Goal: Information Seeking & Learning: Check status

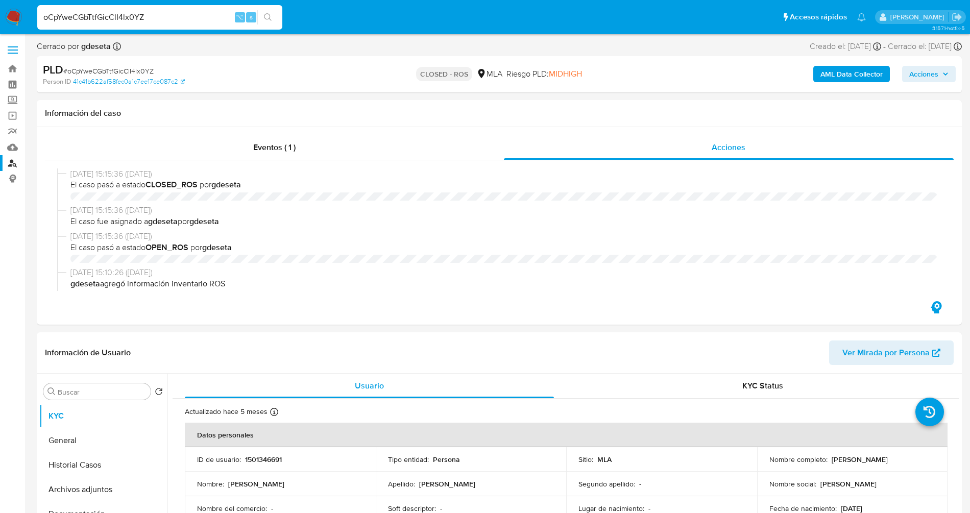
select select "10"
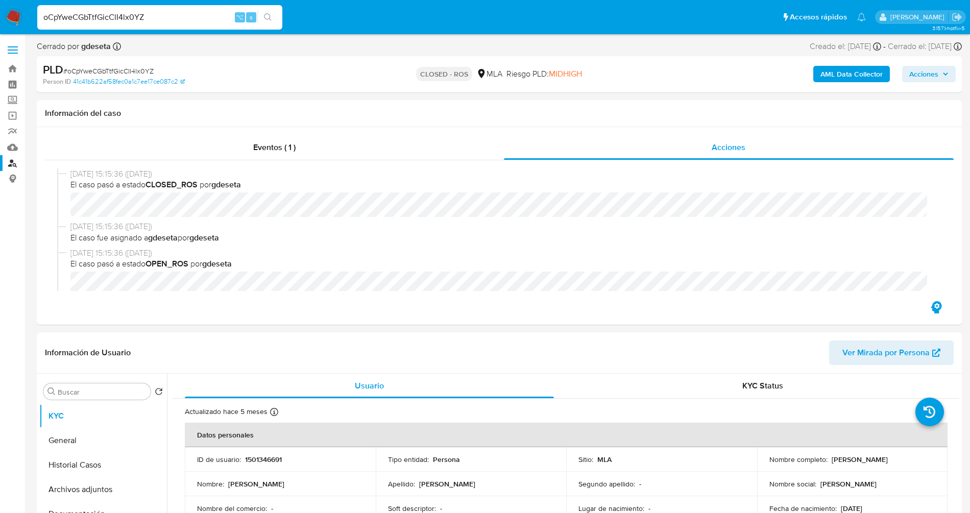
scroll to position [697, 0]
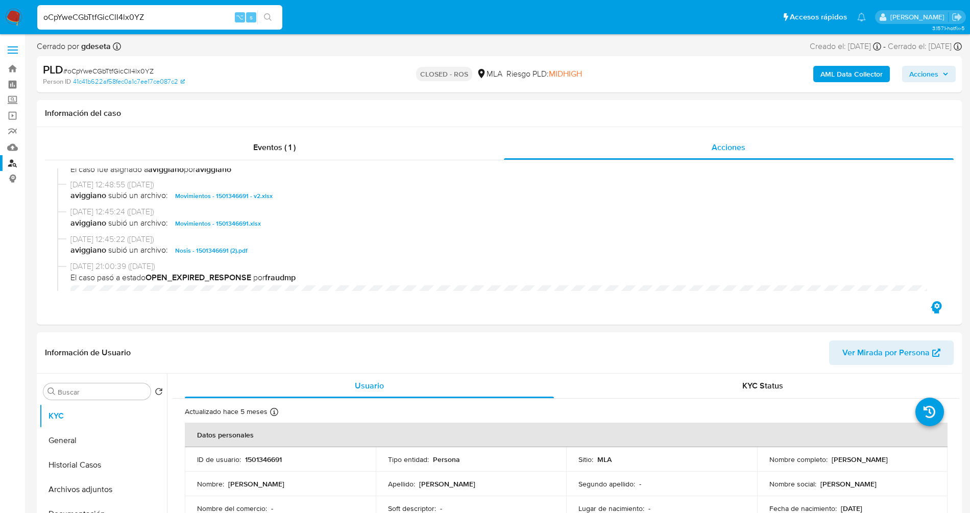
click at [208, 14] on input "oCpYweCGbTtfGicClI4lx0YZ" at bounding box center [159, 17] width 245 height 13
type input "cVdL6AkN0Z7CWwDbxopvOGi6"
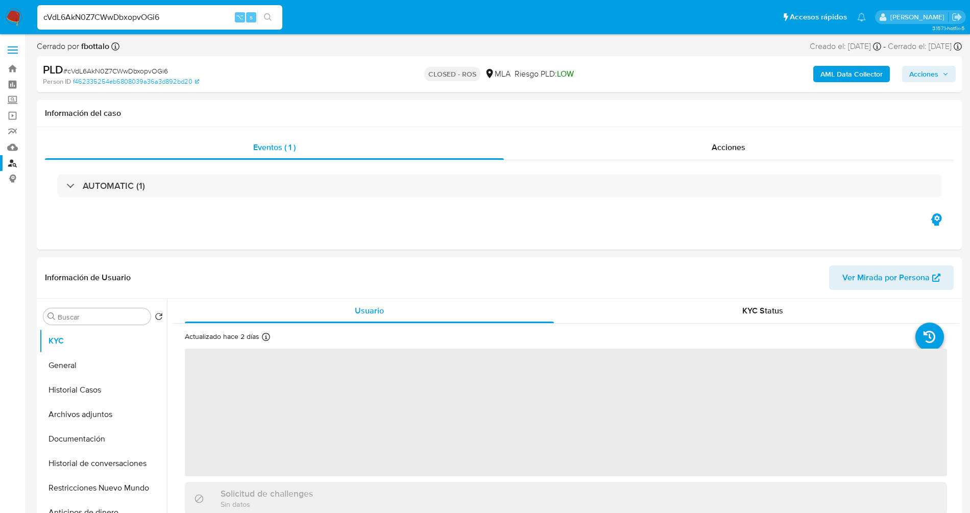
select select "10"
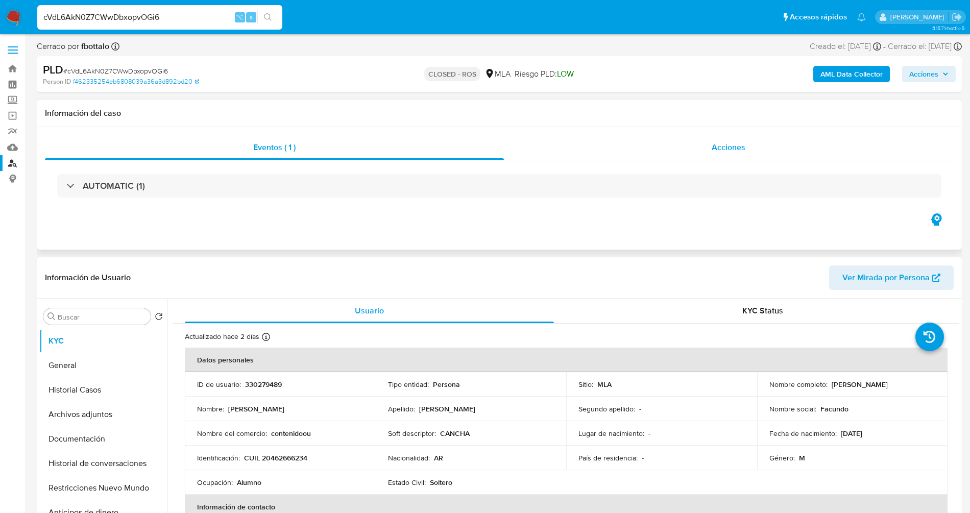
click at [689, 147] on div "Acciones" at bounding box center [729, 147] width 450 height 25
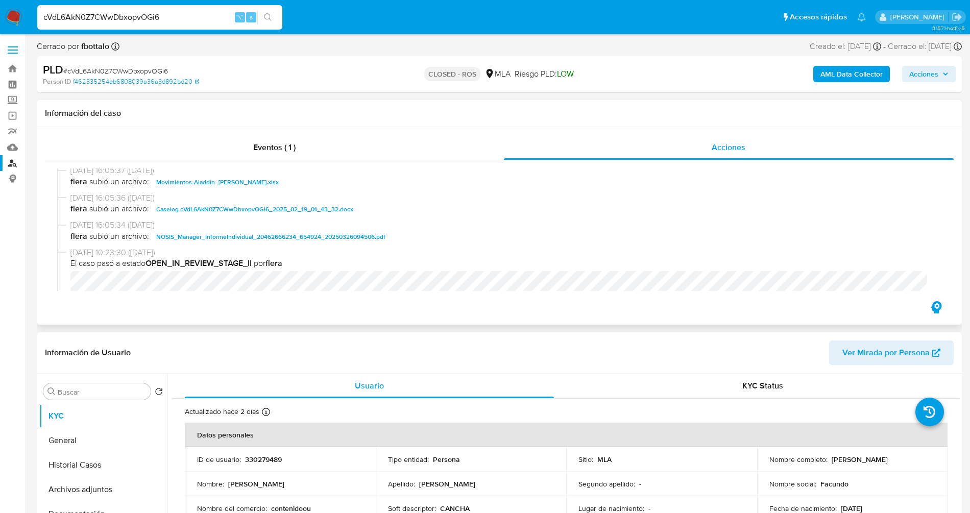
scroll to position [905, 0]
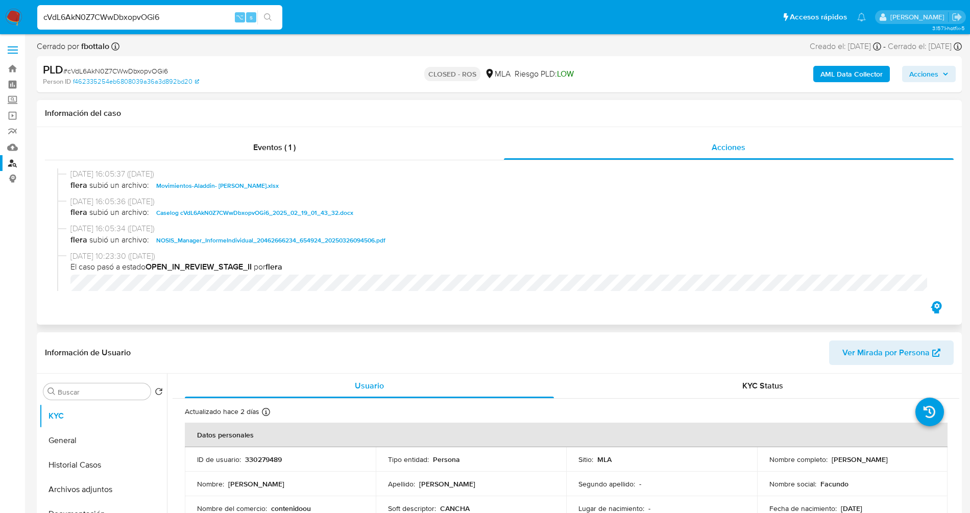
click at [312, 219] on span "Caselog cVdL6AkN0Z7CWwDbxopvOGi6_2025_02_19_01_43_32.docx" at bounding box center [254, 213] width 197 height 12
click at [257, 191] on span "Movimientos-Aladdin- [PERSON_NAME].xlsx" at bounding box center [217, 186] width 123 height 12
click at [92, 461] on button "Historial Casos" at bounding box center [98, 465] width 119 height 25
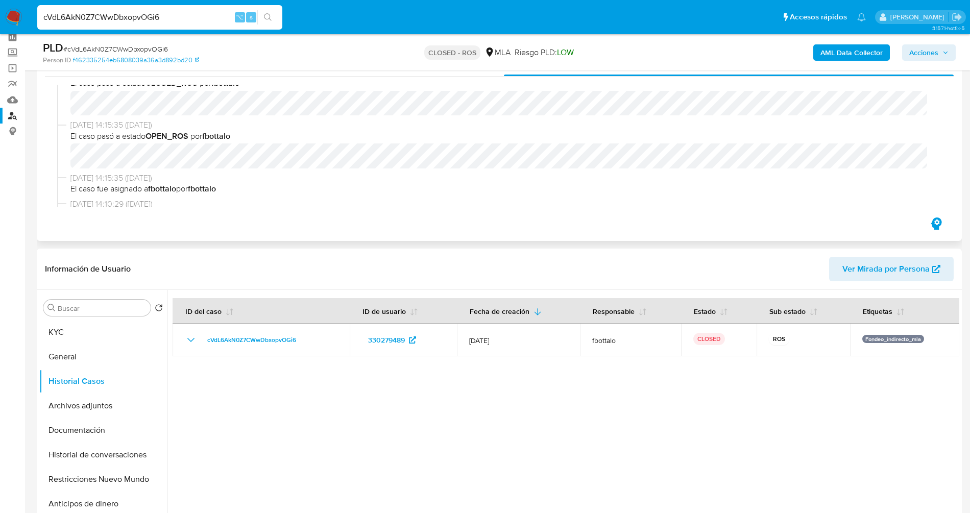
scroll to position [0, 0]
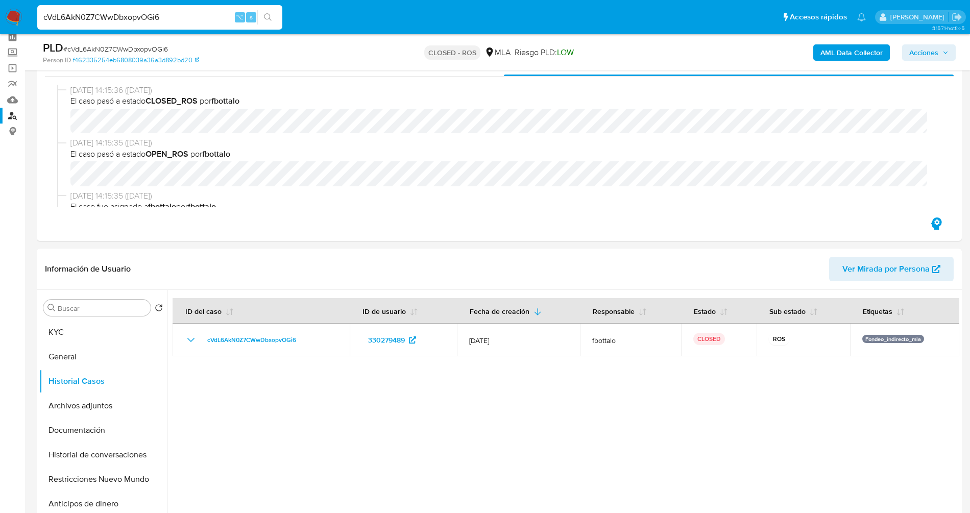
click at [174, 13] on input "cVdL6AkN0Z7CWwDbxopvOGi6" at bounding box center [159, 17] width 245 height 13
paste input "FBtfNEzJoNMuWoH4gWmNK1mr"
type input "FBtfNEzJoNMuWoH4gWmNK1mr"
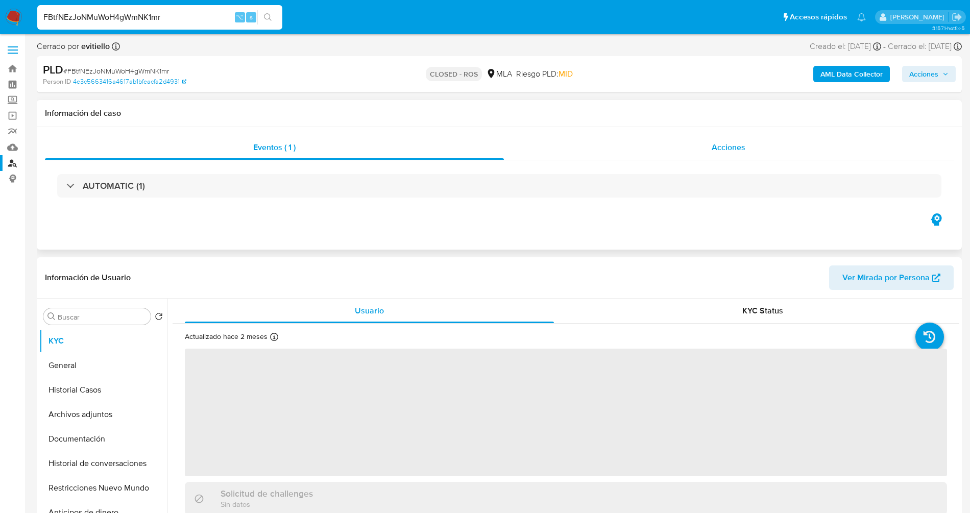
click at [721, 143] on span "Acciones" at bounding box center [729, 147] width 34 height 12
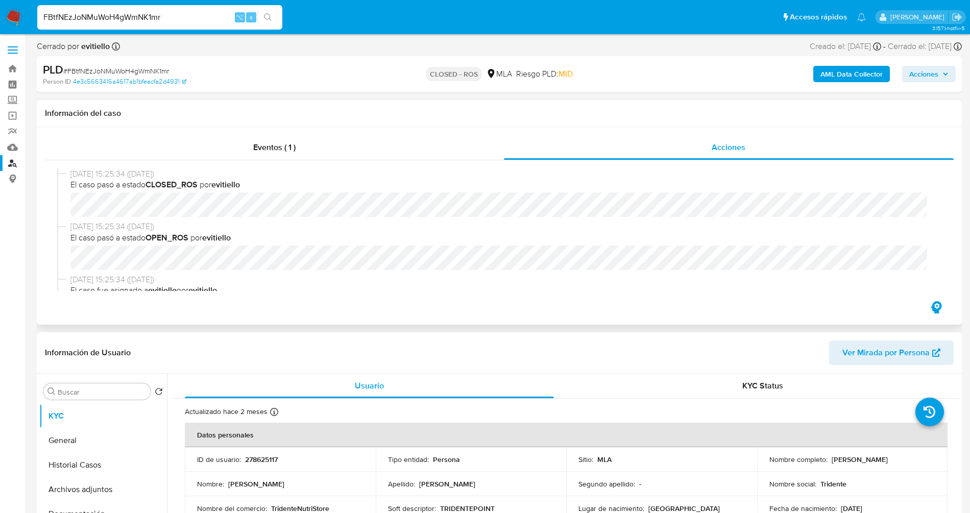
select select "10"
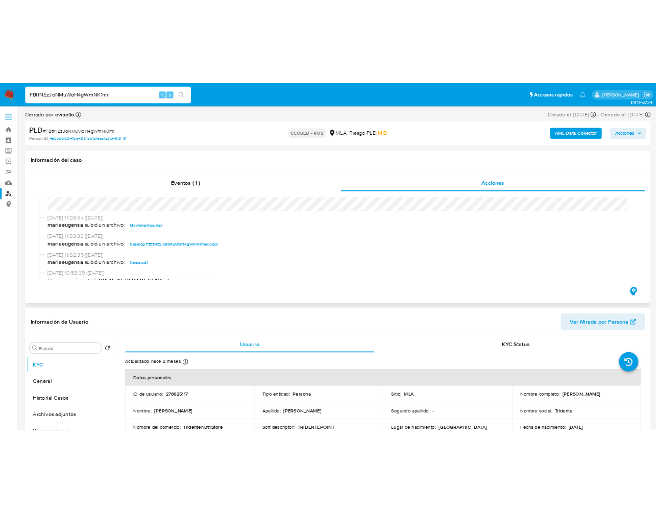
scroll to position [491, 0]
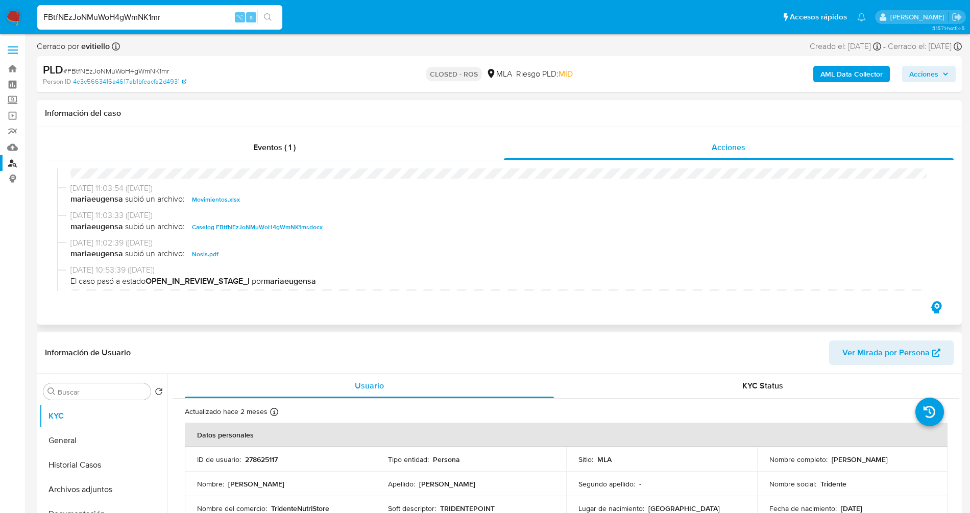
click at [238, 203] on button "Movimientos.xlsx" at bounding box center [216, 200] width 58 height 12
click at [247, 227] on span "Caselog FBtfNEzJoNMuWoH4gWmNK1mr.docx" at bounding box center [257, 227] width 131 height 12
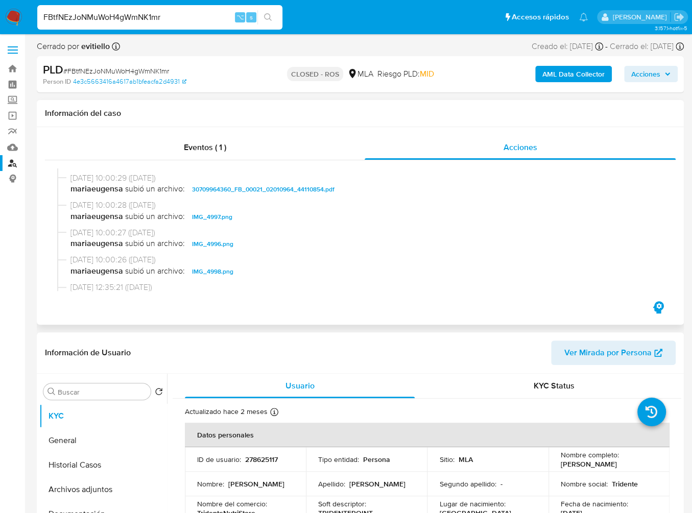
scroll to position [987, 0]
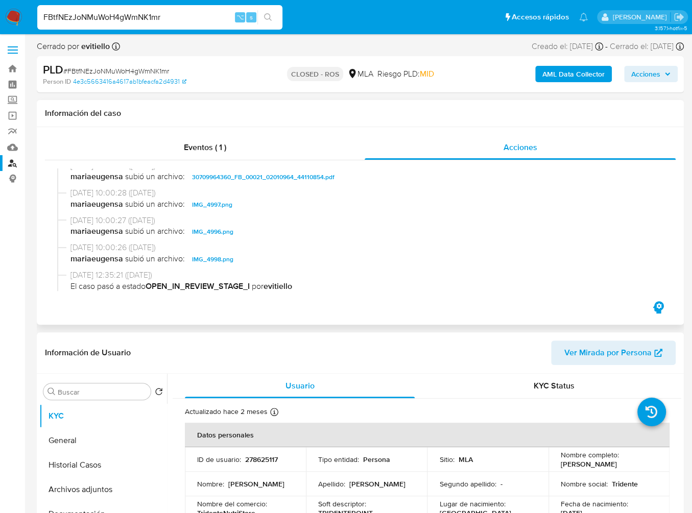
click at [297, 183] on span "30709964360_FB_00021_02010964_44110854.pdf" at bounding box center [263, 177] width 142 height 12
click at [204, 211] on span "IMG_4997.png" at bounding box center [212, 205] width 40 height 12
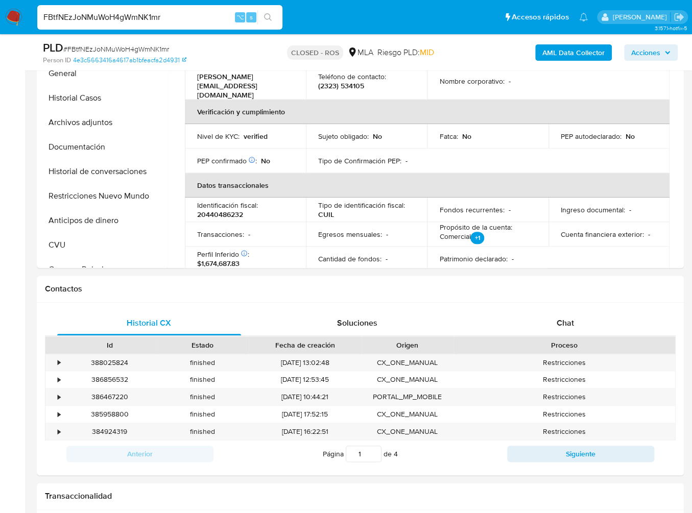
scroll to position [334, 0]
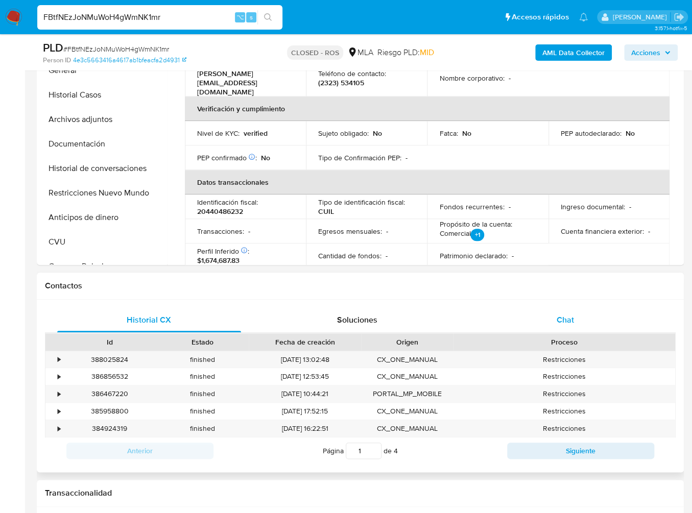
click at [561, 319] on span "Chat" at bounding box center [565, 320] width 17 height 12
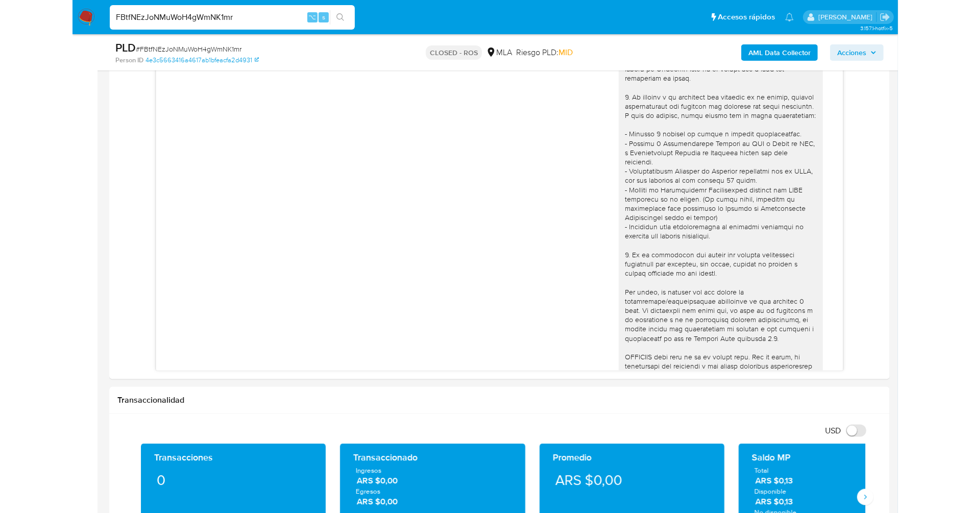
scroll to position [159, 0]
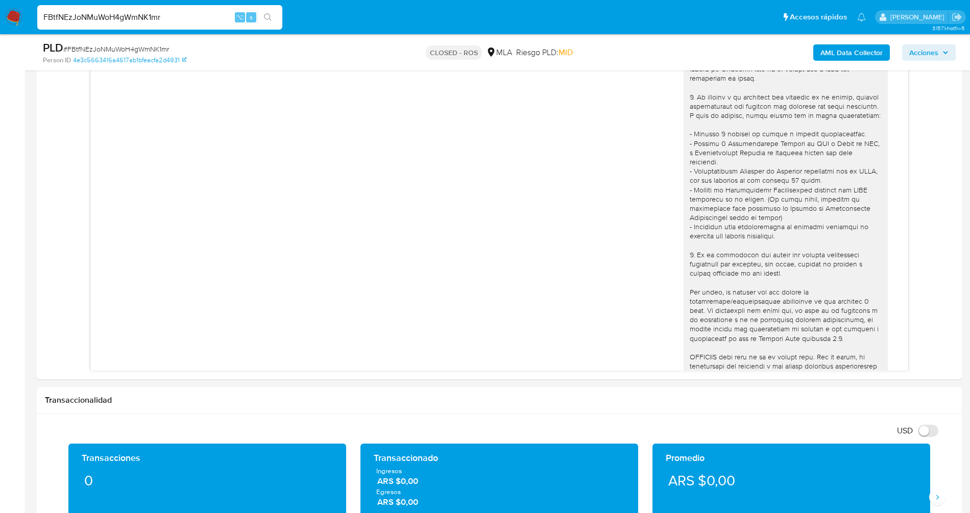
click at [210, 20] on input "FBtfNEzJoNMuWoH4gWmNK1mr" at bounding box center [159, 17] width 245 height 13
paste input "TUXrPDrHEGnwhNmeugjr5dDi"
type input "TUXrPDrHEGnwhNmeugjr5dDi"
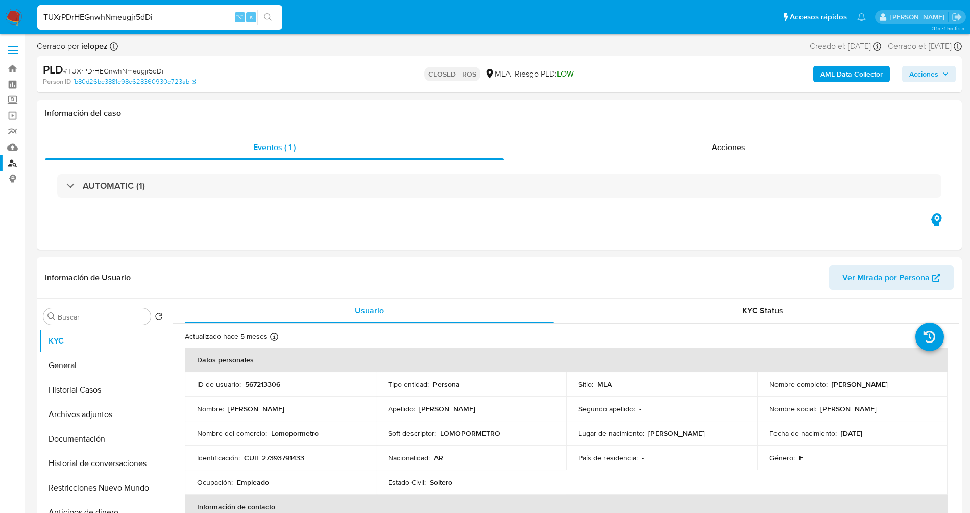
select select "10"
click at [747, 148] on div "Acciones" at bounding box center [729, 147] width 450 height 25
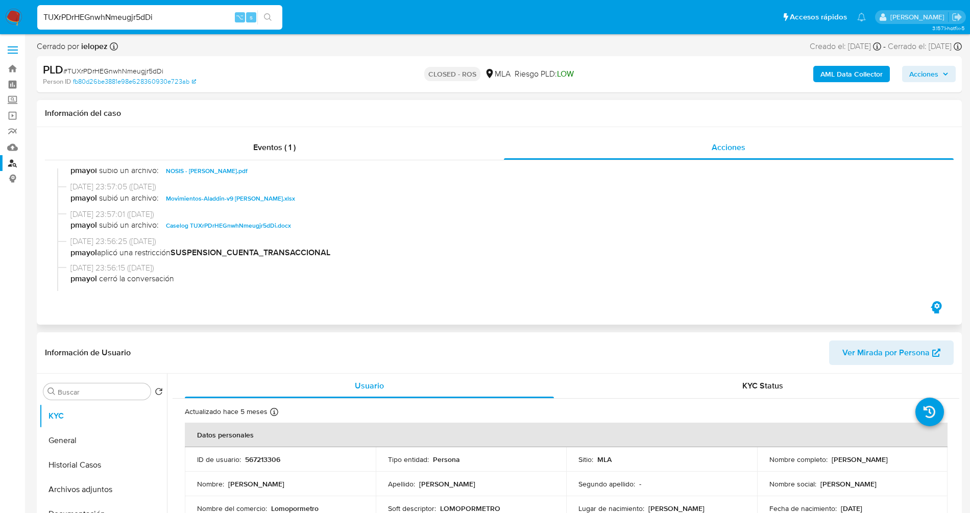
scroll to position [509, 0]
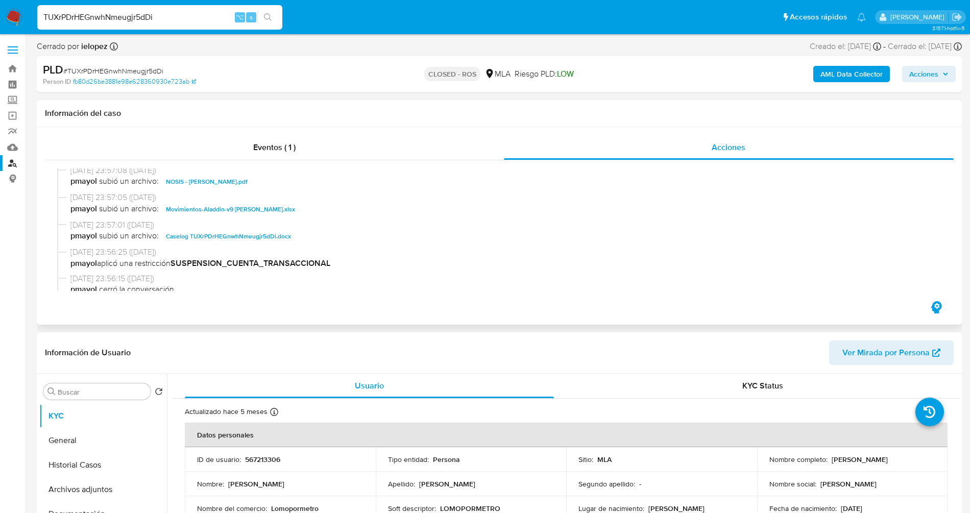
click at [239, 241] on span "Caselog TUXrPDrHEGnwhNmeugjr5dDi.docx" at bounding box center [228, 236] width 125 height 12
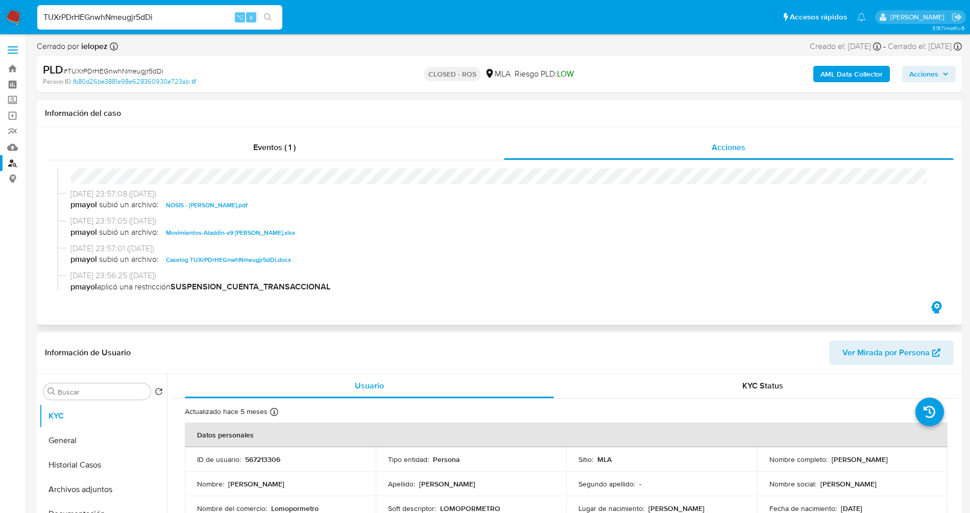
scroll to position [481, 0]
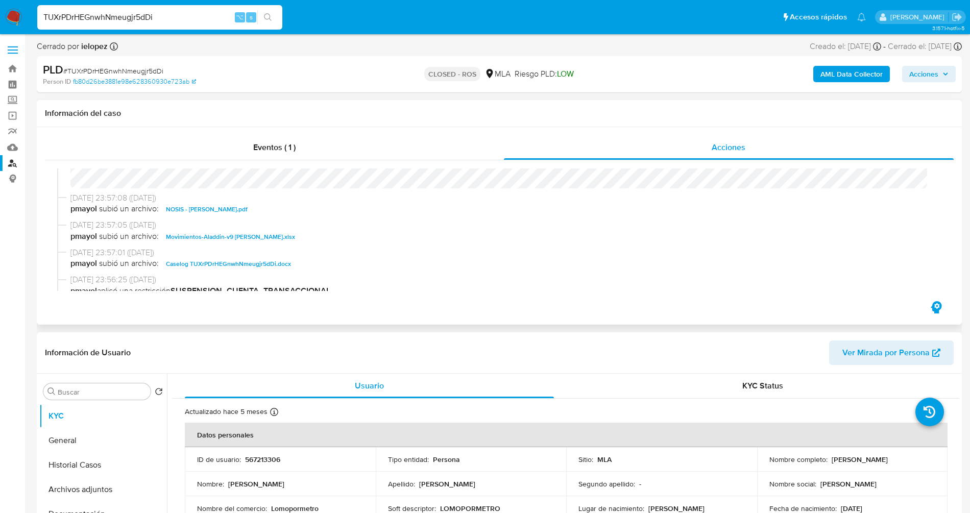
click at [259, 266] on span "Caselog TUXrPDrHEGnwhNmeugjr5dDi.docx" at bounding box center [228, 264] width 125 height 12
click at [285, 235] on span "Movimientos-Aladdin-v9 [PERSON_NAME].xlsx" at bounding box center [230, 237] width 129 height 12
click at [199, 13] on input "TUXrPDrHEGnwhNmeugjr5dDi" at bounding box center [159, 17] width 245 height 13
paste input "xPgh8RYWX3BSRhS832z4PyOt"
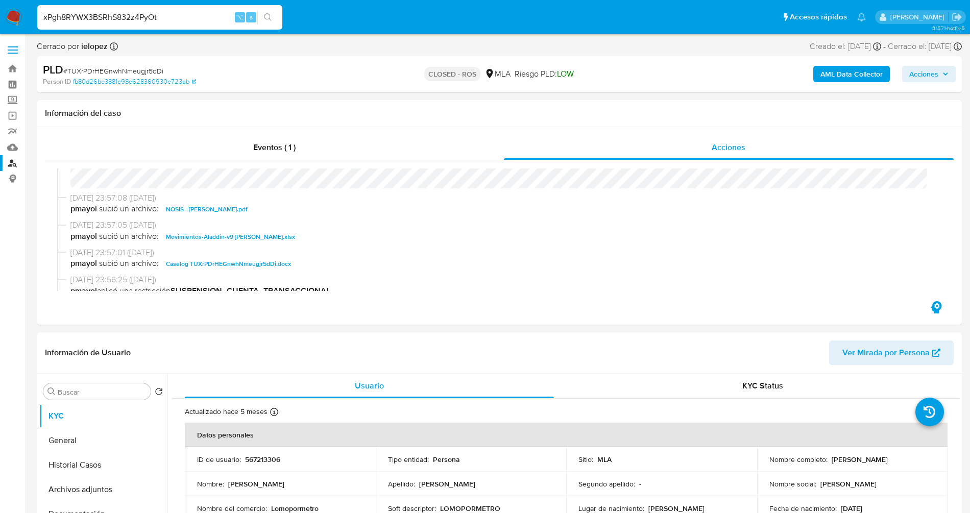
type input "xPgh8RYWX3BSRhS832z4PyOt"
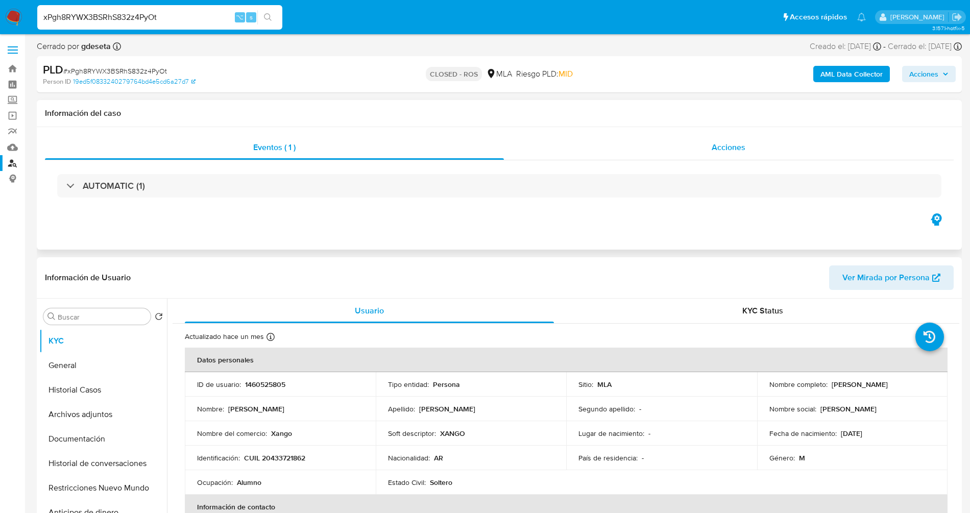
select select "10"
click at [754, 158] on div "Acciones" at bounding box center [729, 147] width 450 height 25
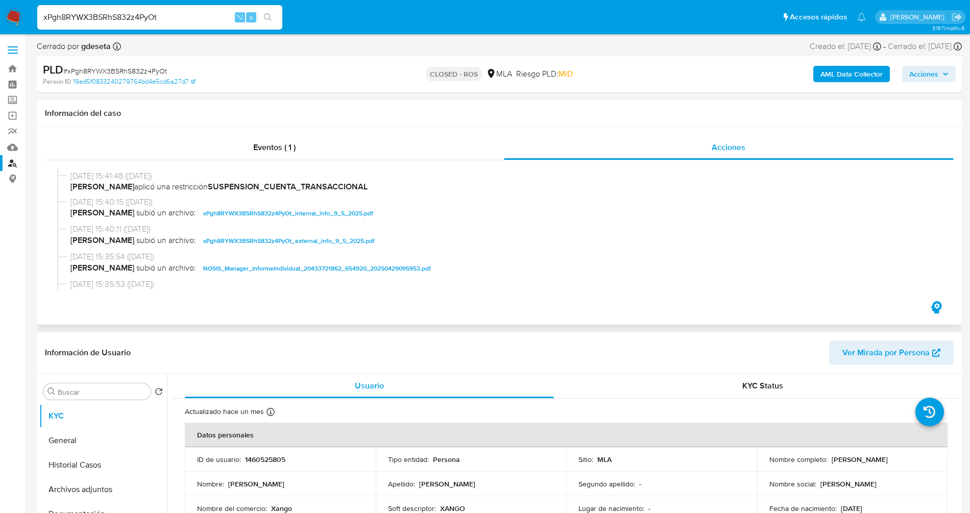
scroll to position [505, 0]
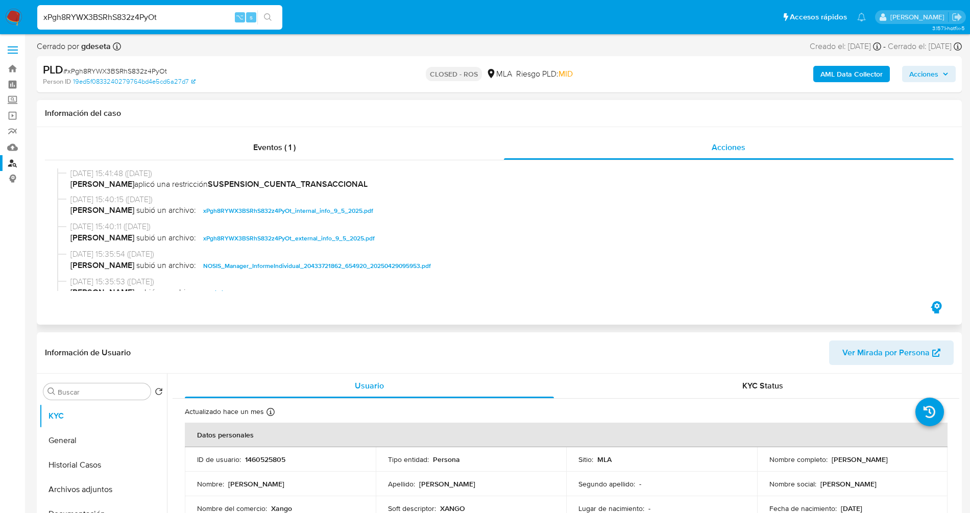
click at [323, 216] on span "xPgh8RYWX3BSRhS832z4PyOt_internal_info_9_5_2025.pdf" at bounding box center [288, 211] width 170 height 12
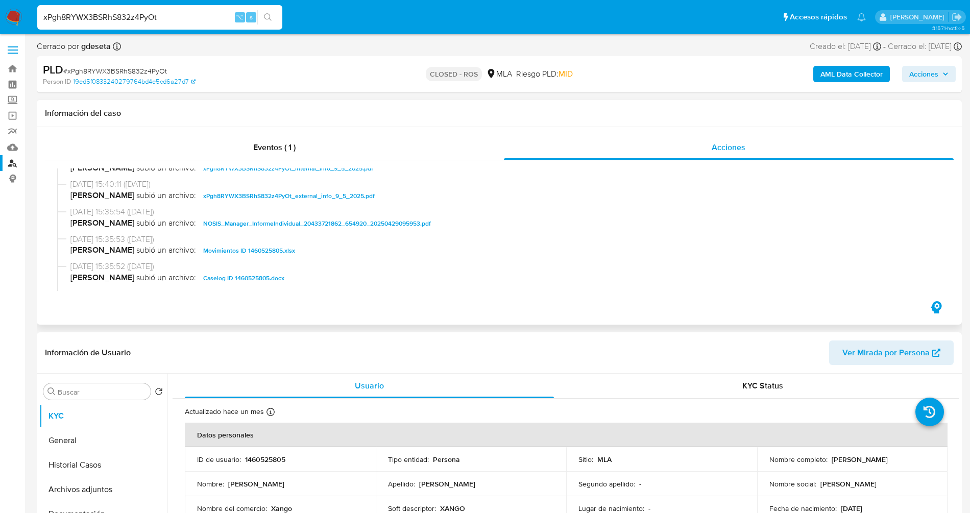
scroll to position [549, 0]
click at [356, 222] on span "NOSIS_Manager_InformeIndividual_20433721862_654920_20250429095953.pdf" at bounding box center [317, 222] width 228 height 12
click at [237, 254] on span "Movimientos ID 1460525805.xlsx" at bounding box center [249, 249] width 92 height 12
click at [232, 278] on span "Caselog ID 1460525805.docx" at bounding box center [243, 277] width 81 height 12
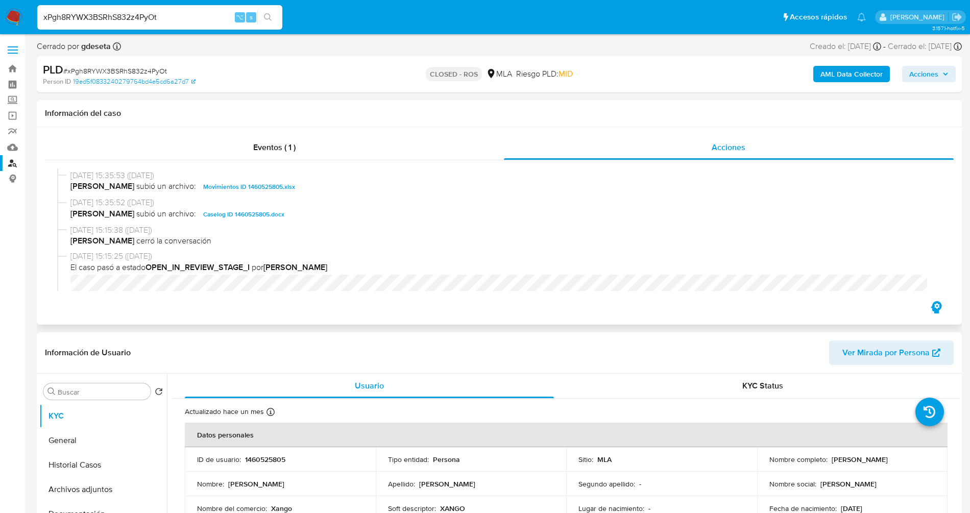
scroll to position [615, 0]
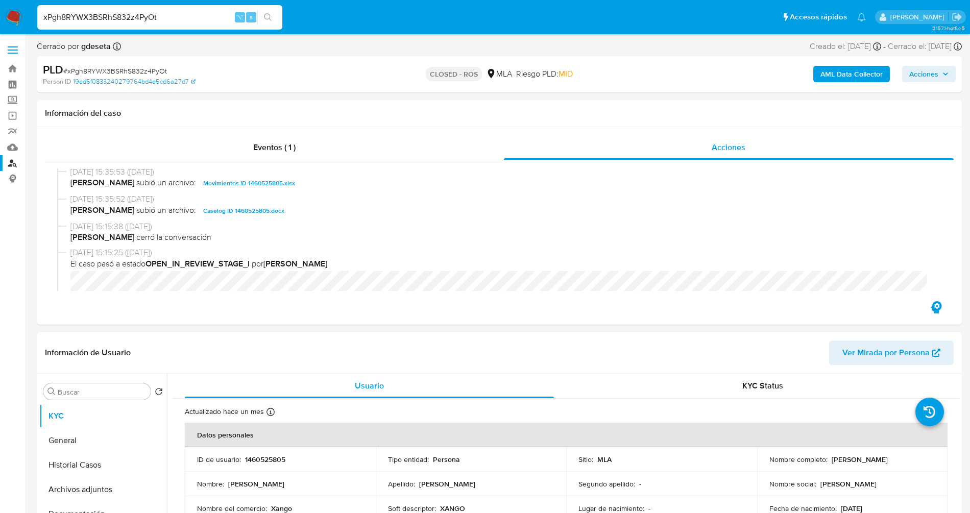
click at [181, 19] on input "xPgh8RYWX3BSRhS832z4PyOt" at bounding box center [159, 17] width 245 height 13
paste input "WNI7rEKz9eEvYQ2f3iZeekSg"
type input "WNI7rEKz9eEvYQ2f3iZeekSg"
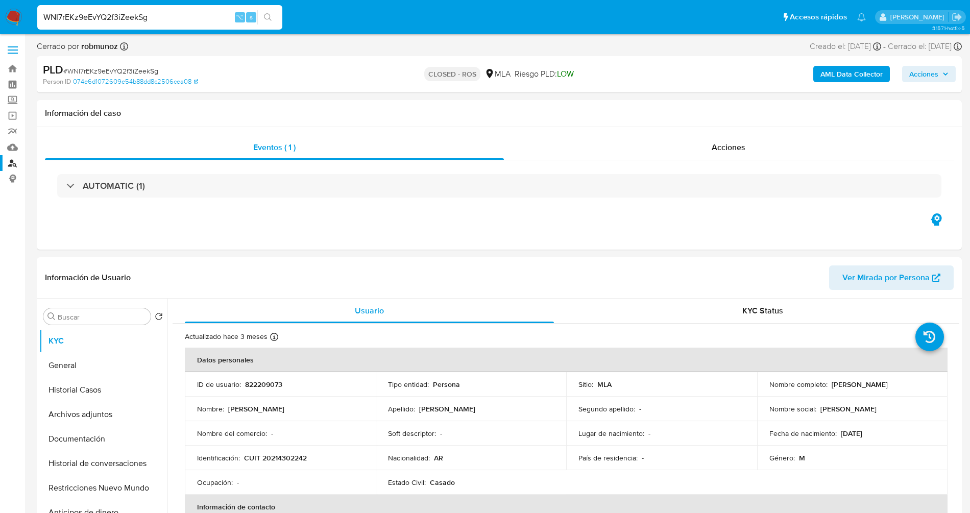
select select "10"
click at [661, 202] on div "AUTOMATIC (1)" at bounding box center [499, 185] width 909 height 51
click at [727, 150] on span "Acciones" at bounding box center [729, 147] width 34 height 12
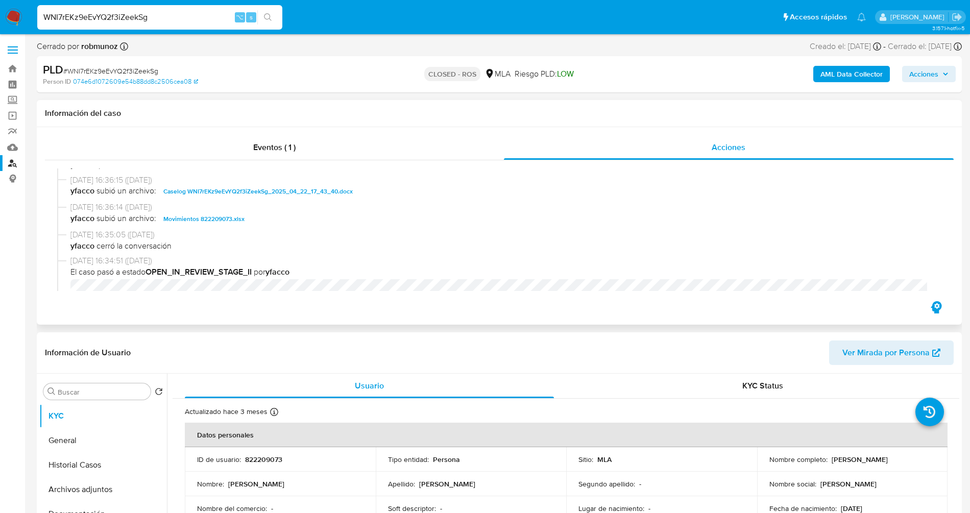
scroll to position [515, 0]
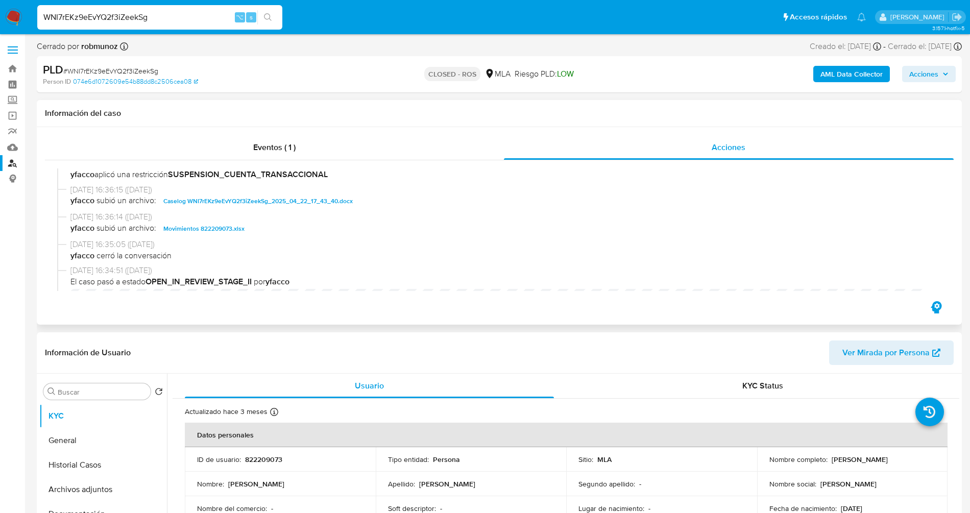
click at [292, 206] on span "Caselog WNI7rEKz9eEvYQ2f3iZeekSg_2025_04_22_17_43_40.docx" at bounding box center [257, 201] width 189 height 12
click at [192, 234] on span "Movimientos 822209073.xlsx" at bounding box center [203, 229] width 81 height 12
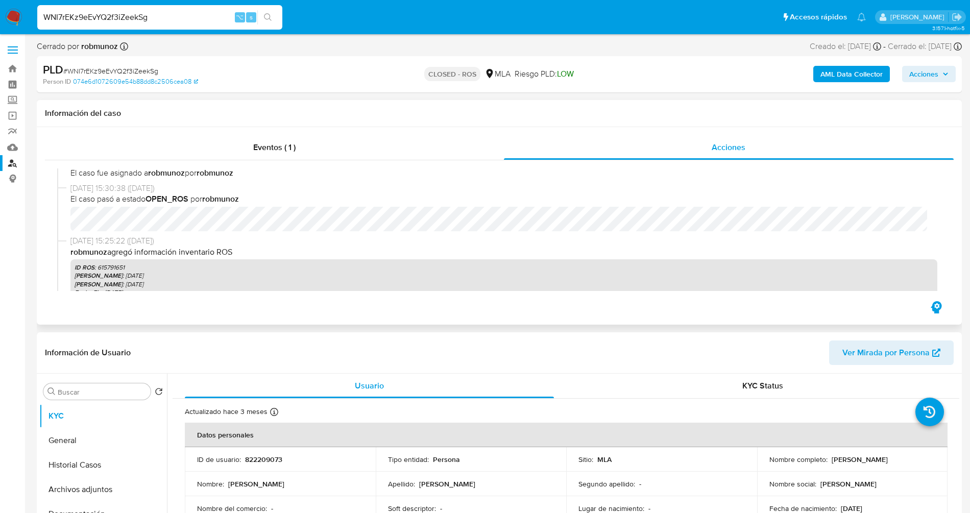
scroll to position [0, 0]
